Goal: Transaction & Acquisition: Purchase product/service

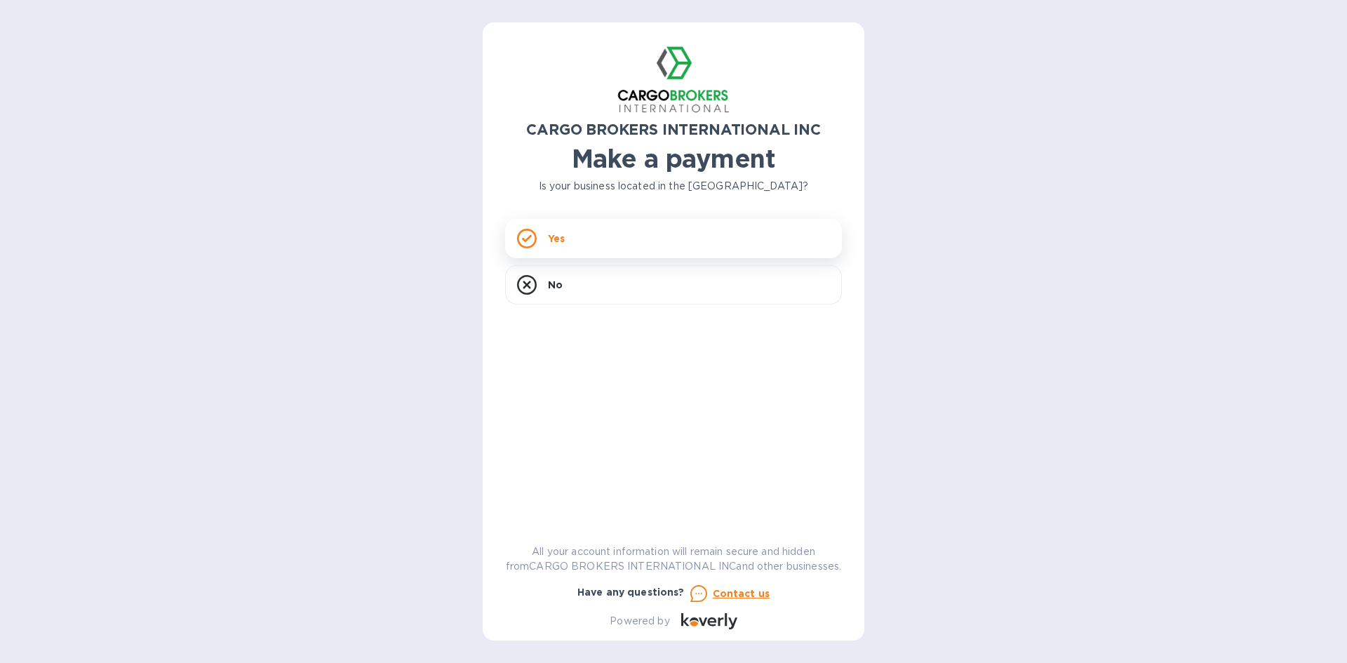
click at [550, 241] on p "Yes" at bounding box center [556, 239] width 17 height 14
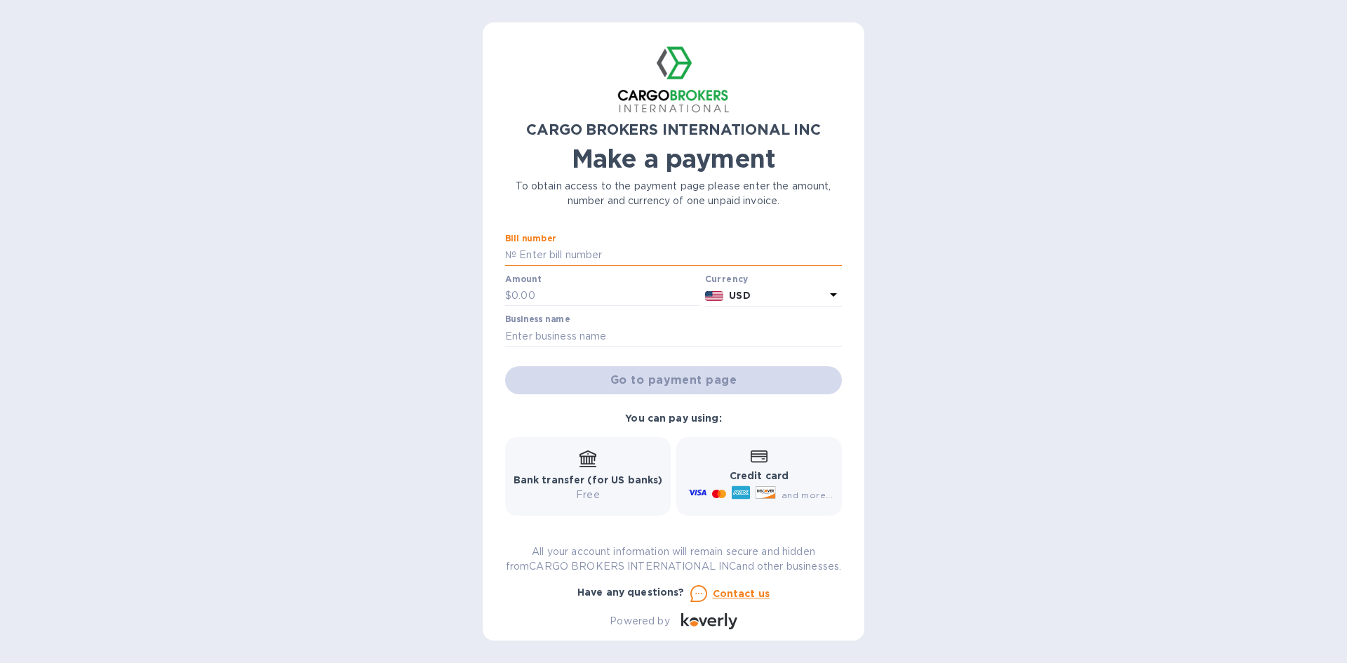
click at [542, 260] on input "text" at bounding box center [679, 255] width 326 height 21
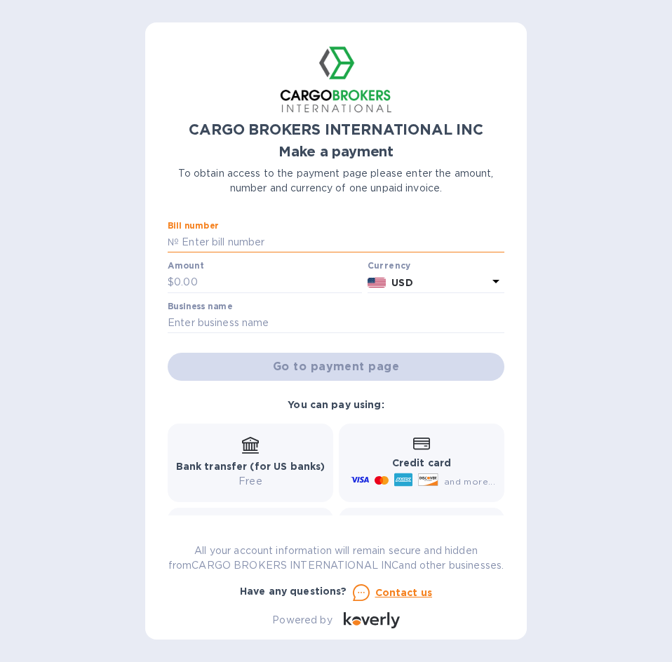
click at [192, 240] on input "text" at bounding box center [342, 242] width 326 height 21
type input "s"
type input "S00017298"
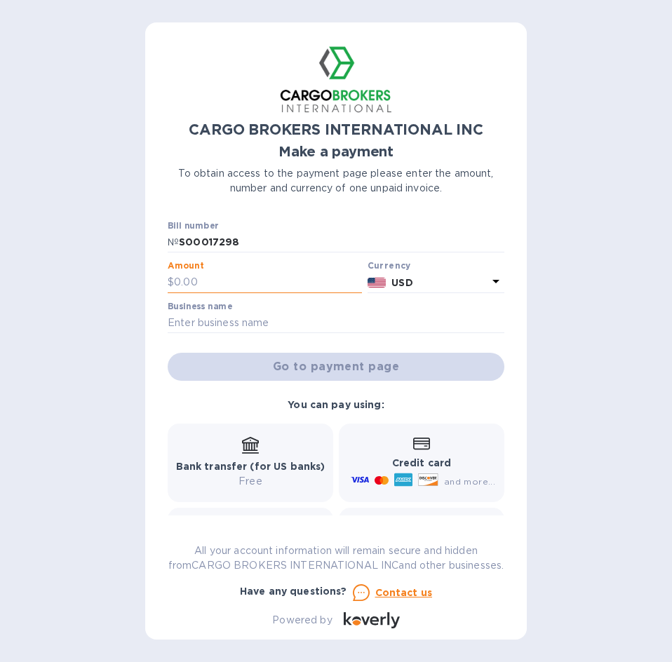
click at [194, 283] on input "text" at bounding box center [268, 282] width 188 height 21
type input "7,989.50"
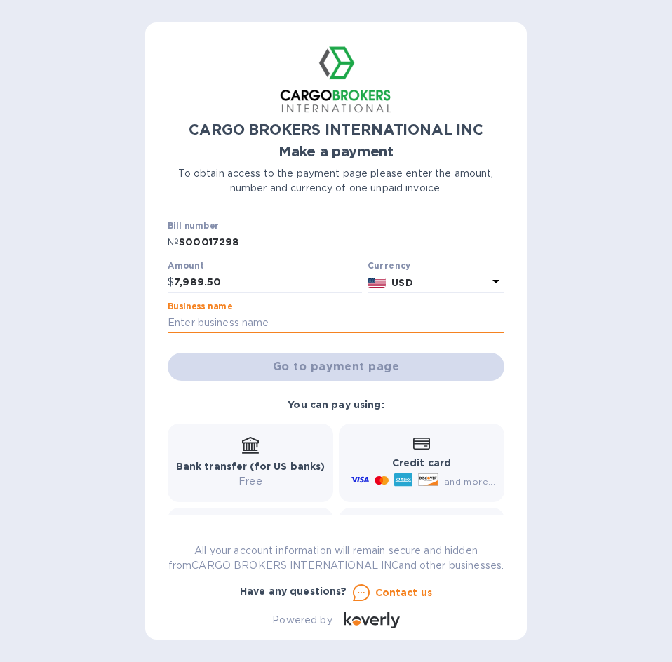
click at [242, 321] on input "text" at bounding box center [336, 323] width 337 height 21
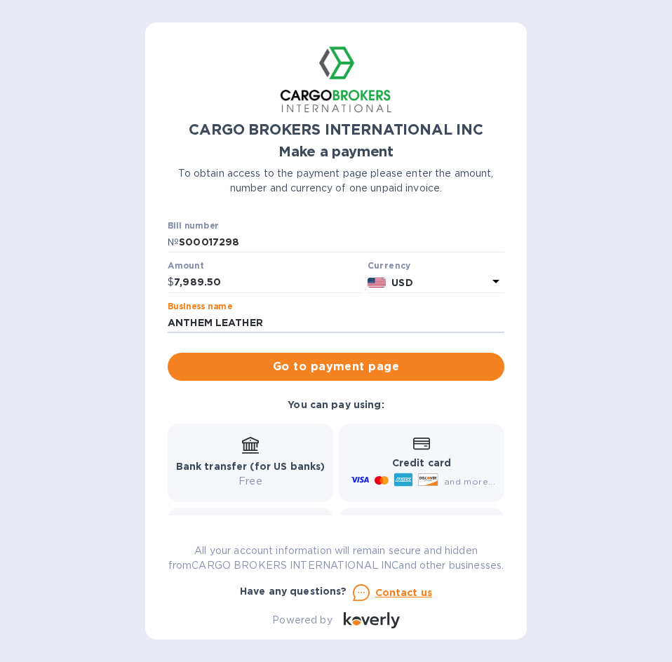
type input "ANTHEM LEATHER"
click at [263, 478] on p "Free" at bounding box center [250, 481] width 149 height 15
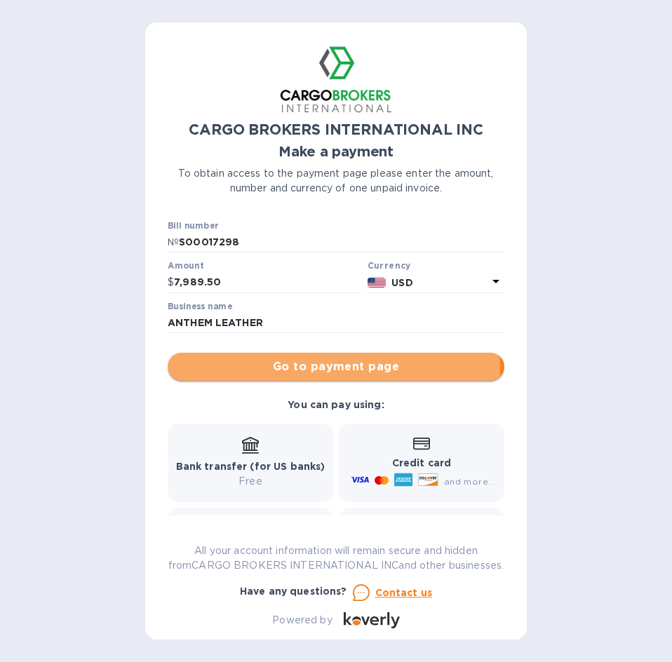
click at [310, 371] on span "Go to payment page" at bounding box center [336, 366] width 314 height 17
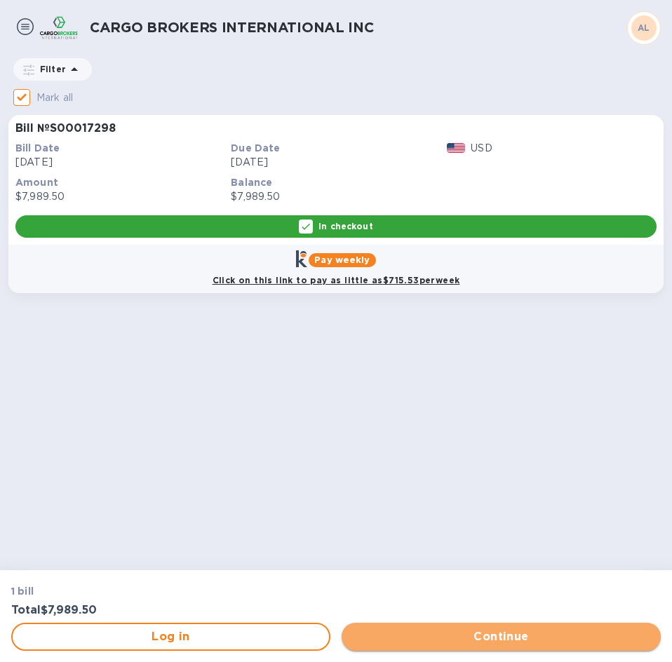
click at [452, 638] on span "Continue" at bounding box center [501, 637] width 297 height 17
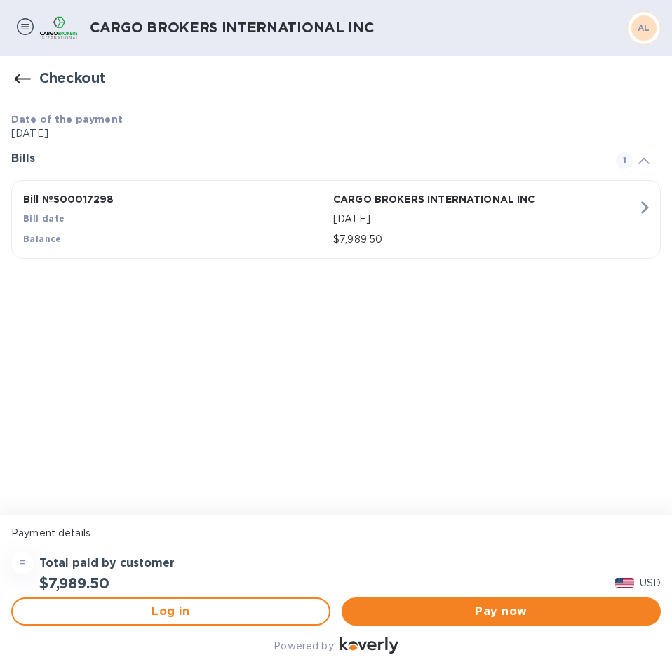
drag, startPoint x: 217, startPoint y: 379, endPoint x: 192, endPoint y: 351, distance: 38.2
click at [219, 380] on div "Date of the payment Sep 19, 2025 Bills 1 Bill № S00017298 CARGO BROKERS INTERNA…" at bounding box center [336, 308] width 672 height 414
click at [65, 204] on p "Bill № S00017298" at bounding box center [175, 199] width 304 height 14
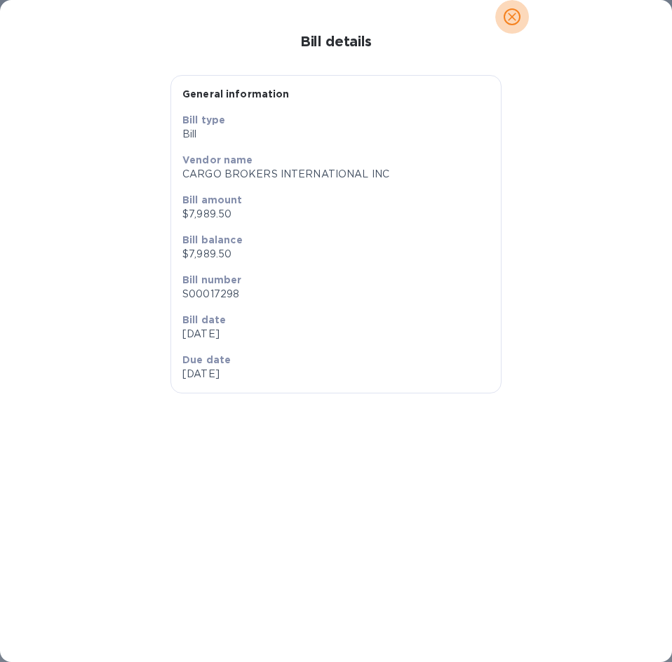
click at [519, 17] on span "close" at bounding box center [512, 16] width 17 height 17
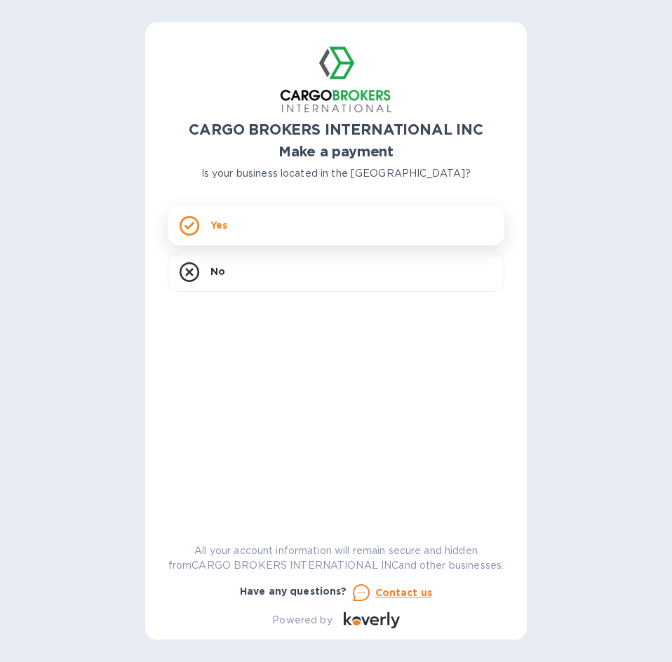
click at [222, 229] on p "Yes" at bounding box center [218, 225] width 17 height 14
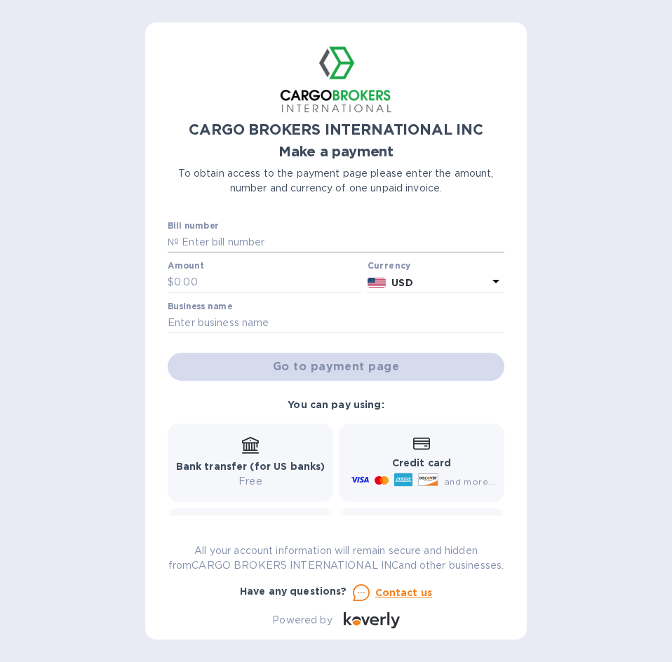
click at [170, 250] on div "№" at bounding box center [336, 242] width 337 height 21
click at [231, 239] on input "text" at bounding box center [342, 242] width 326 height 21
type input "a"
type input "ANTLEACLT S00017298 00155565"
click at [203, 276] on input "text" at bounding box center [268, 282] width 188 height 21
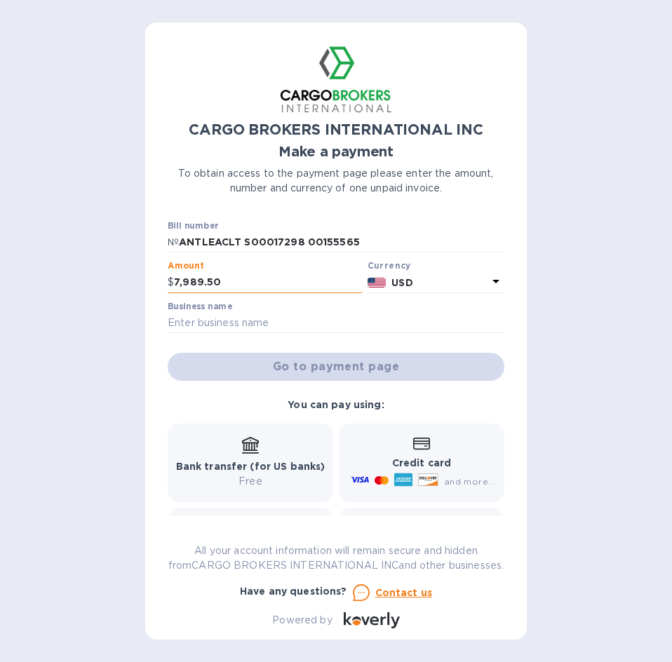
type input "7,989.50"
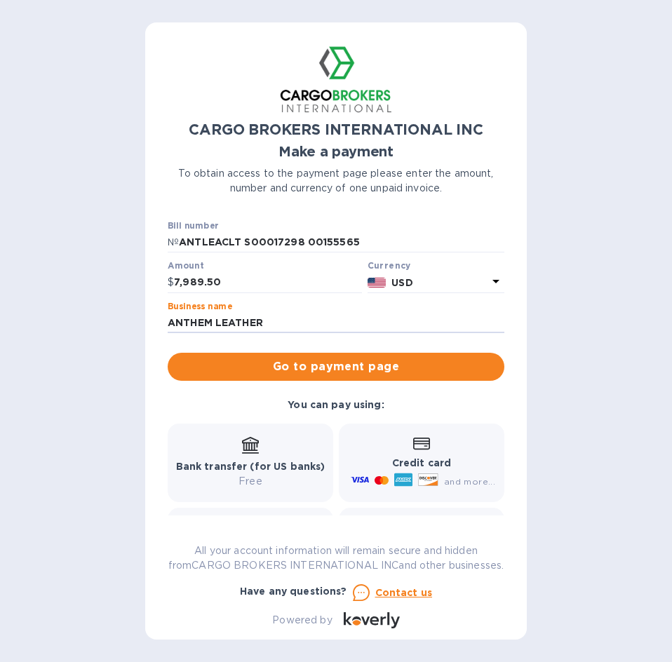
type input "ANTHEM LEATHER"
drag, startPoint x: 246, startPoint y: 481, endPoint x: 295, endPoint y: 400, distance: 95.0
click at [242, 475] on p "Free" at bounding box center [250, 481] width 149 height 15
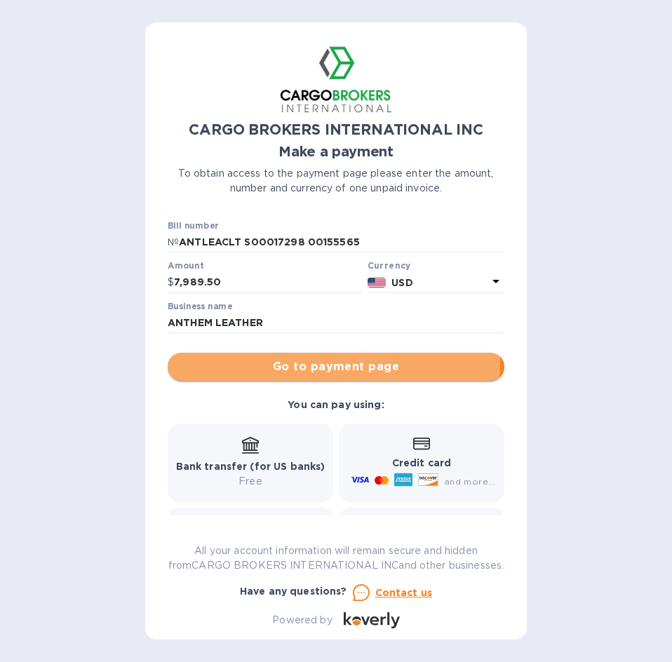
click at [303, 362] on span "Go to payment page" at bounding box center [336, 366] width 314 height 17
